Goal: Information Seeking & Learning: Learn about a topic

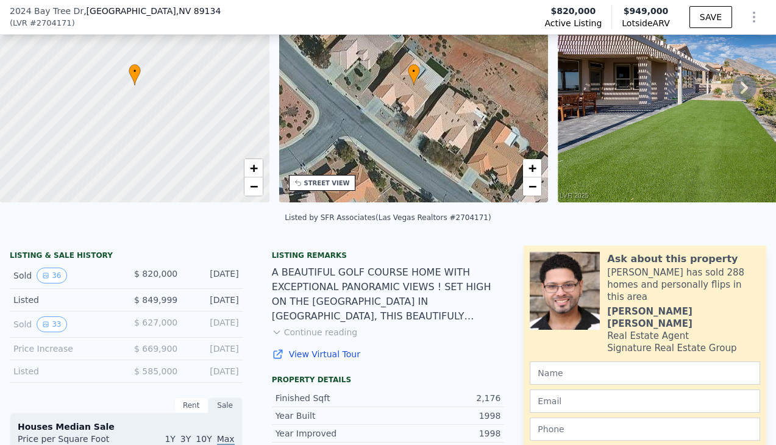
scroll to position [101, 0]
click at [51, 277] on button "36" at bounding box center [52, 275] width 30 height 16
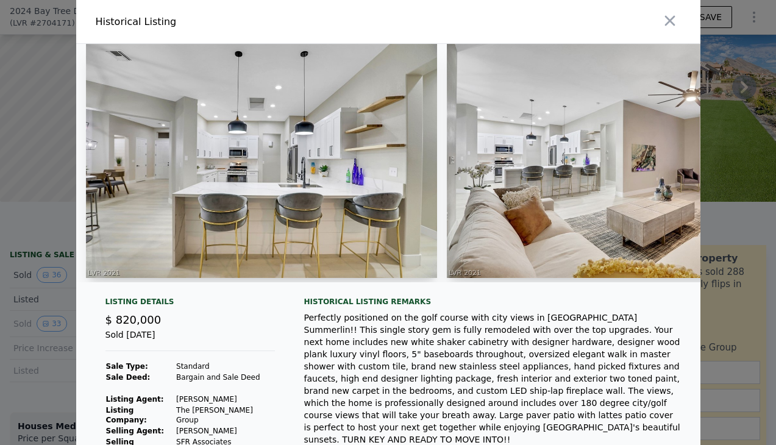
scroll to position [0, 0]
click at [675, 19] on icon "button" at bounding box center [669, 20] width 17 height 17
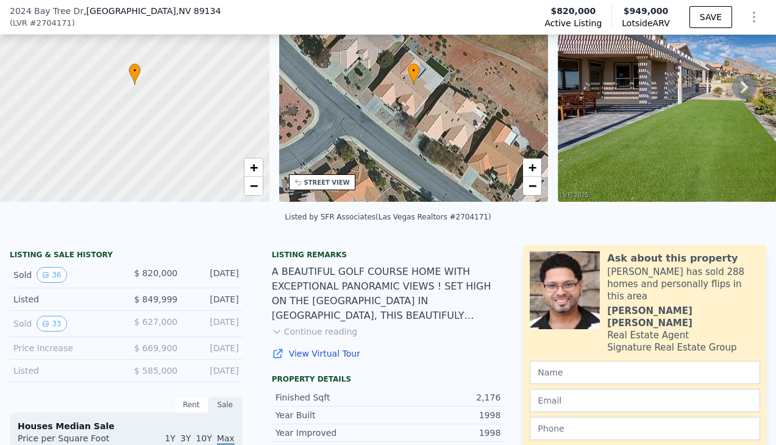
click at [747, 93] on icon at bounding box center [744, 87] width 24 height 24
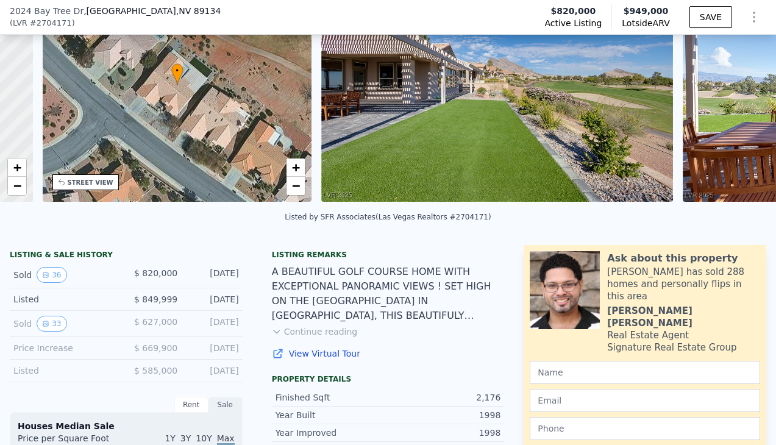
scroll to position [0, 284]
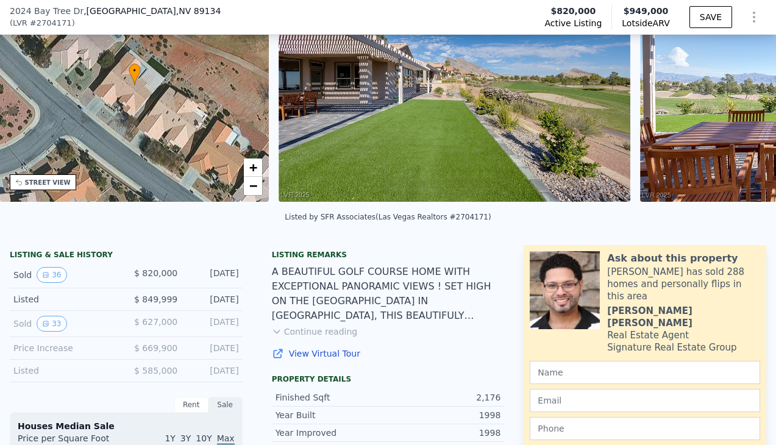
click at [747, 93] on div "• + − • + − STREET VIEW Loading... SATELLITE VIEW" at bounding box center [388, 87] width 776 height 238
click at [743, 89] on icon at bounding box center [743, 87] width 7 height 12
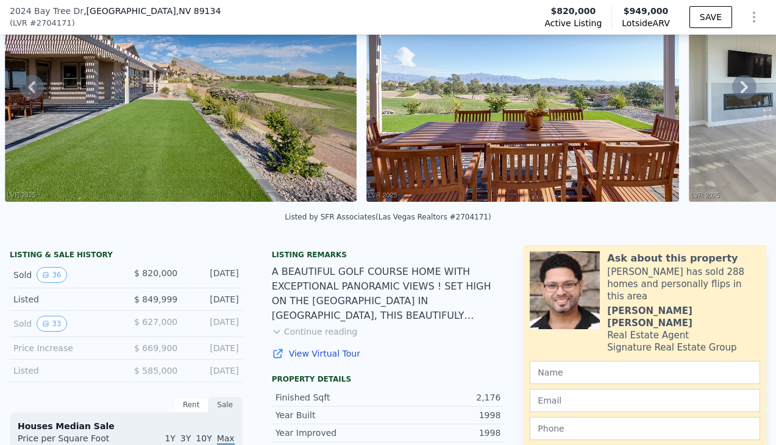
click at [743, 89] on icon at bounding box center [743, 87] width 7 height 12
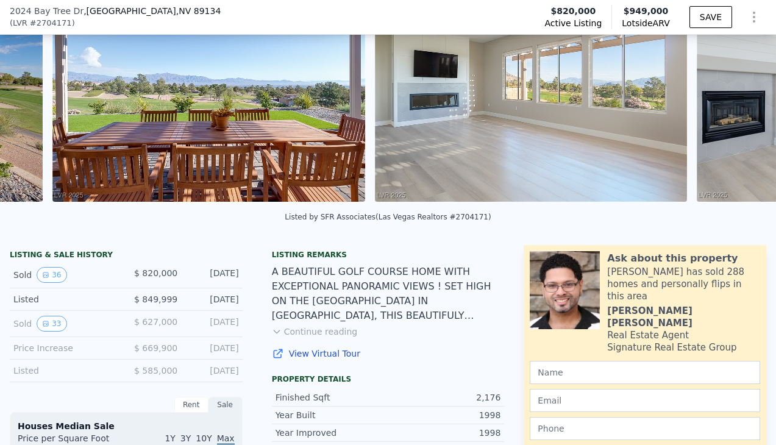
scroll to position [0, 919]
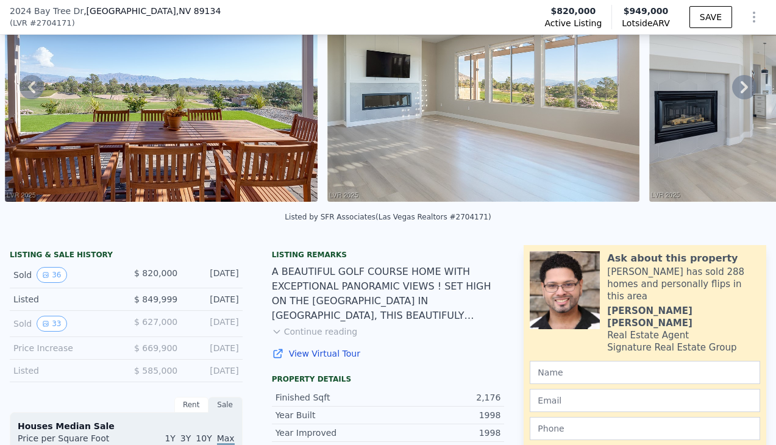
click at [743, 89] on icon at bounding box center [743, 87] width 7 height 12
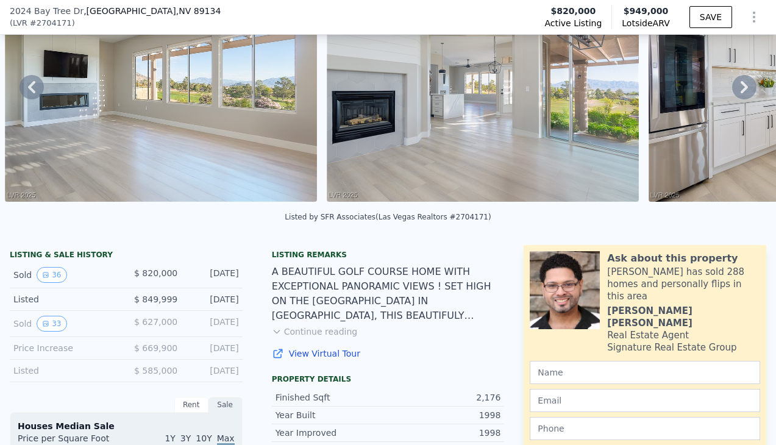
click at [743, 89] on icon at bounding box center [743, 87] width 7 height 12
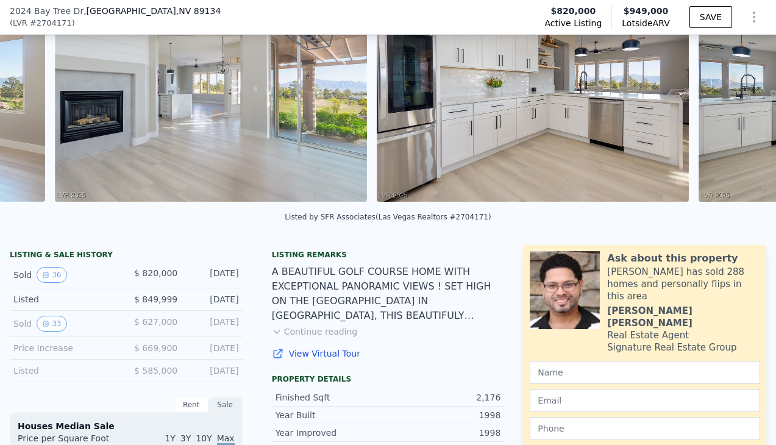
scroll to position [0, 1563]
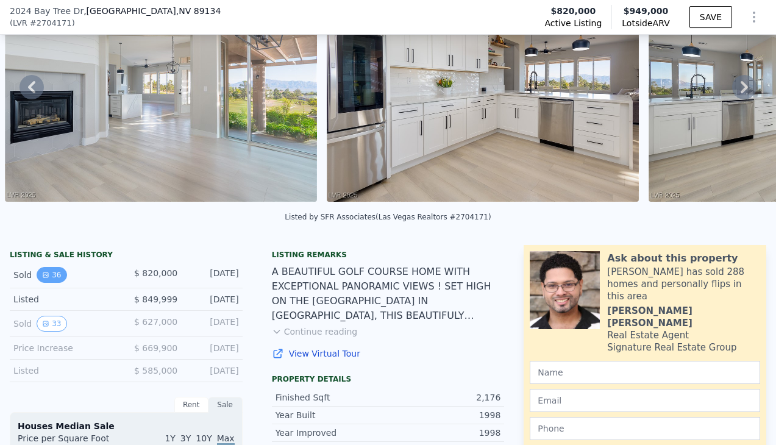
click at [52, 276] on button "36" at bounding box center [52, 275] width 30 height 16
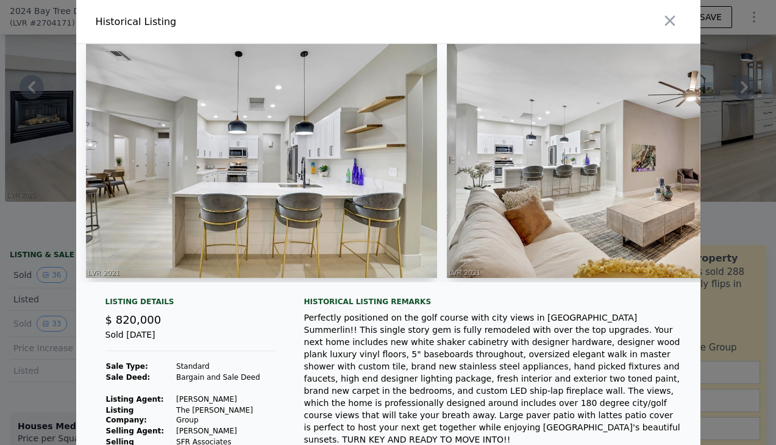
click at [347, 241] on img at bounding box center [261, 161] width 351 height 234
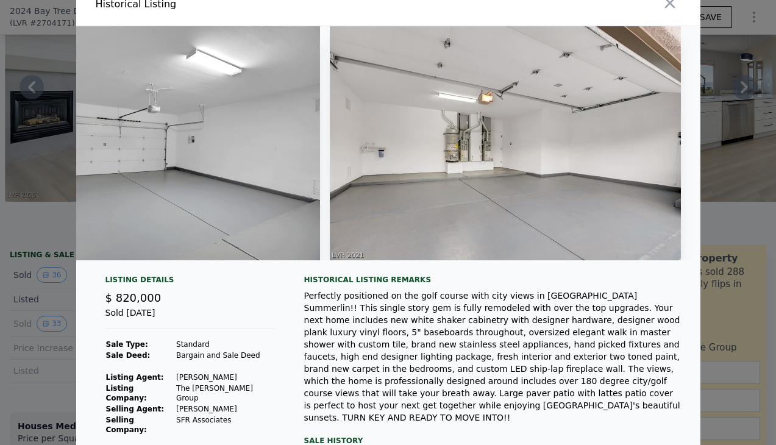
scroll to position [0, 12381]
click at [670, 5] on icon "button" at bounding box center [669, 3] width 10 height 10
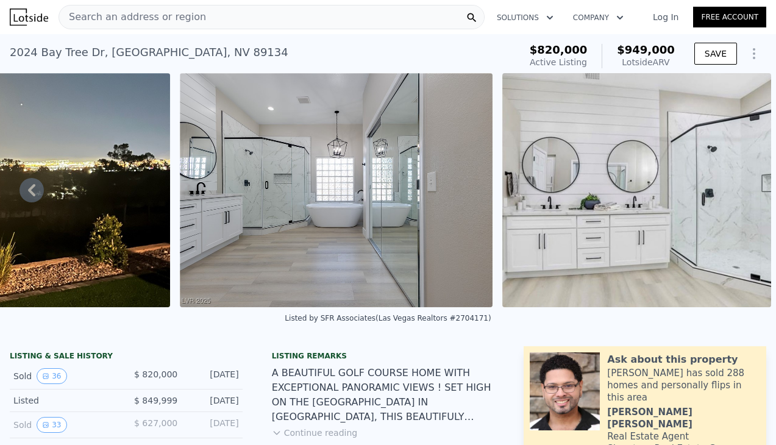
scroll to position [0, 0]
click at [52, 425] on button "33" at bounding box center [52, 425] width 30 height 16
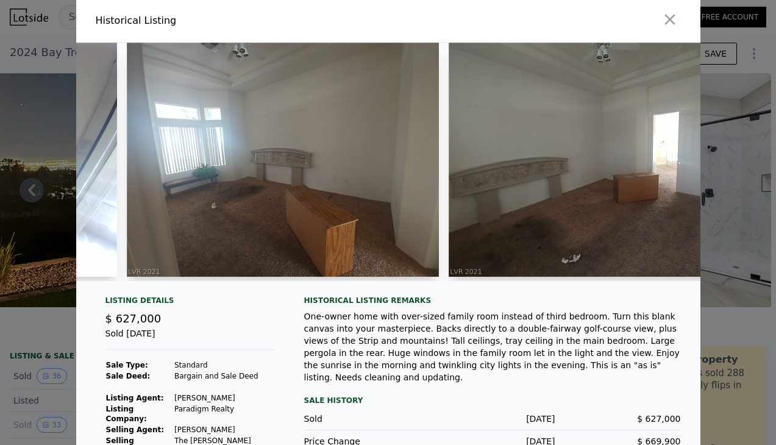
scroll to position [0, 4142]
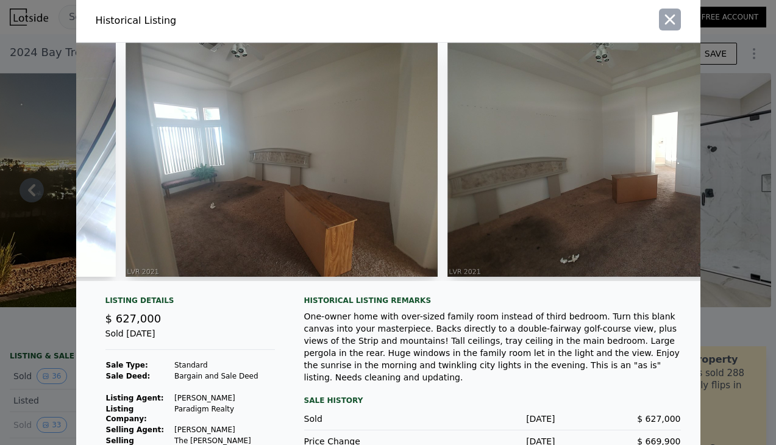
click at [667, 22] on icon "button" at bounding box center [669, 20] width 10 height 10
